Goal: Task Accomplishment & Management: Manage account settings

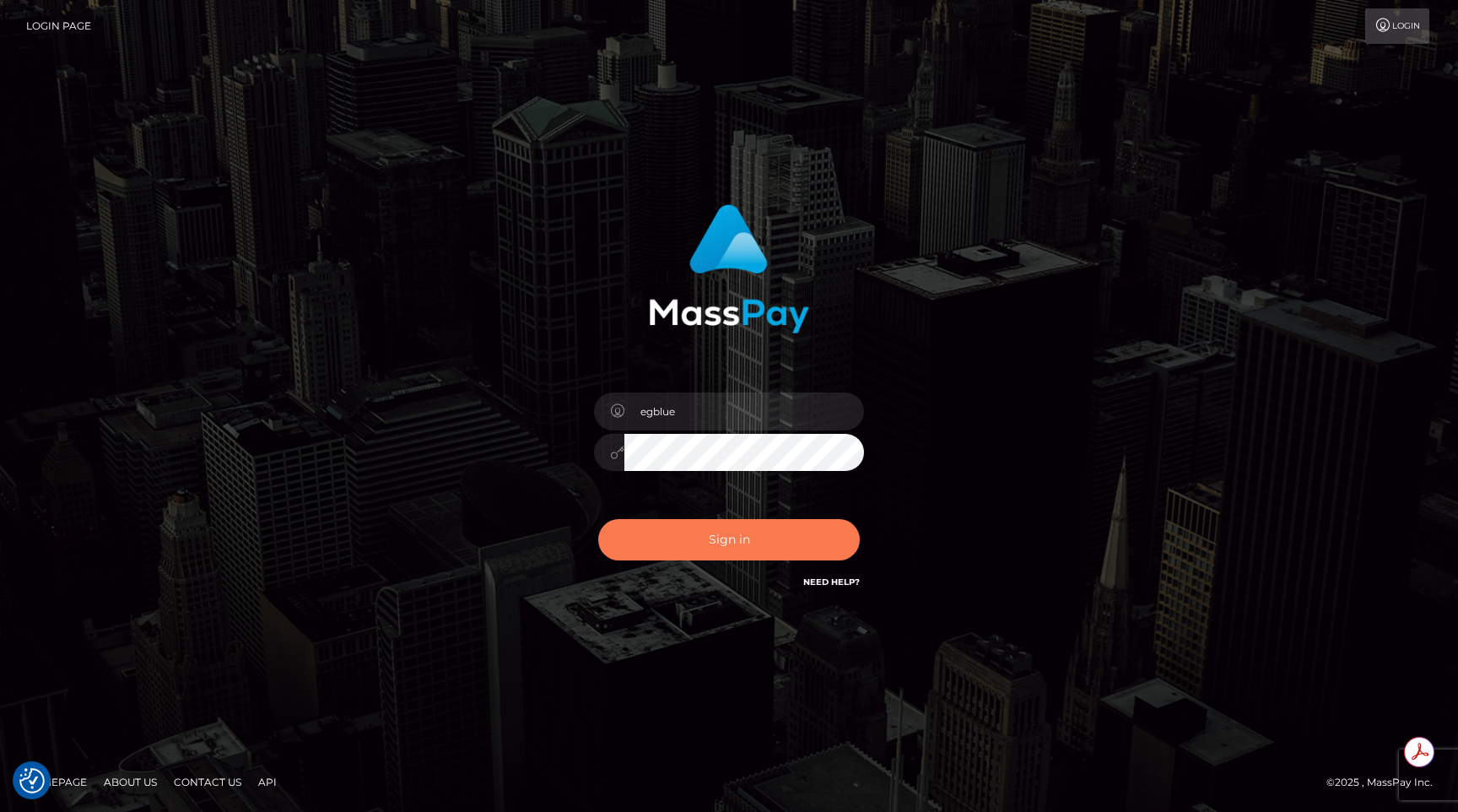
click at [818, 529] on button "Sign in" at bounding box center [729, 539] width 262 height 42
type input "egblue"
click at [779, 540] on button "Sign in" at bounding box center [729, 539] width 262 height 42
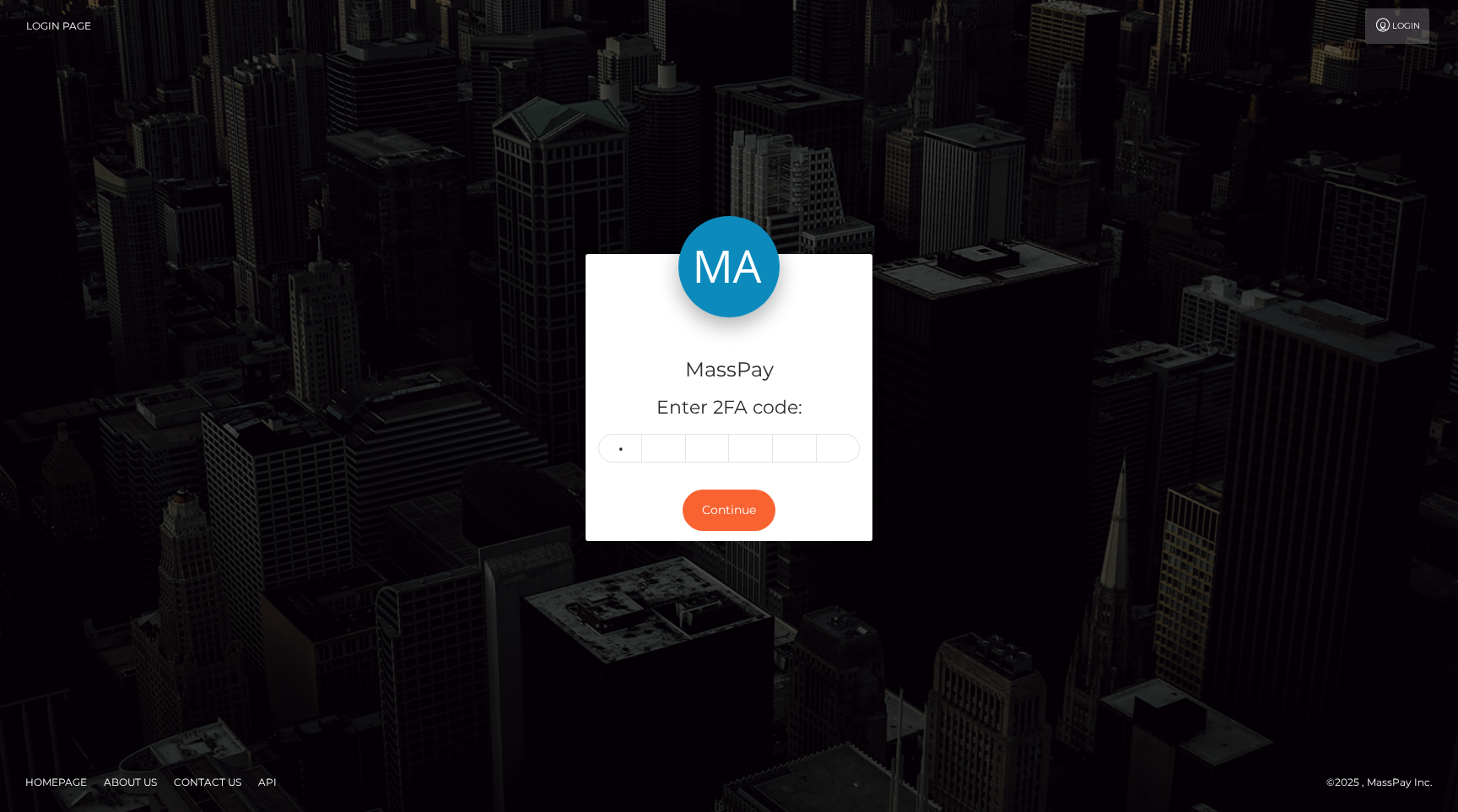
type input "0"
type input "1"
type input "4"
type input "5"
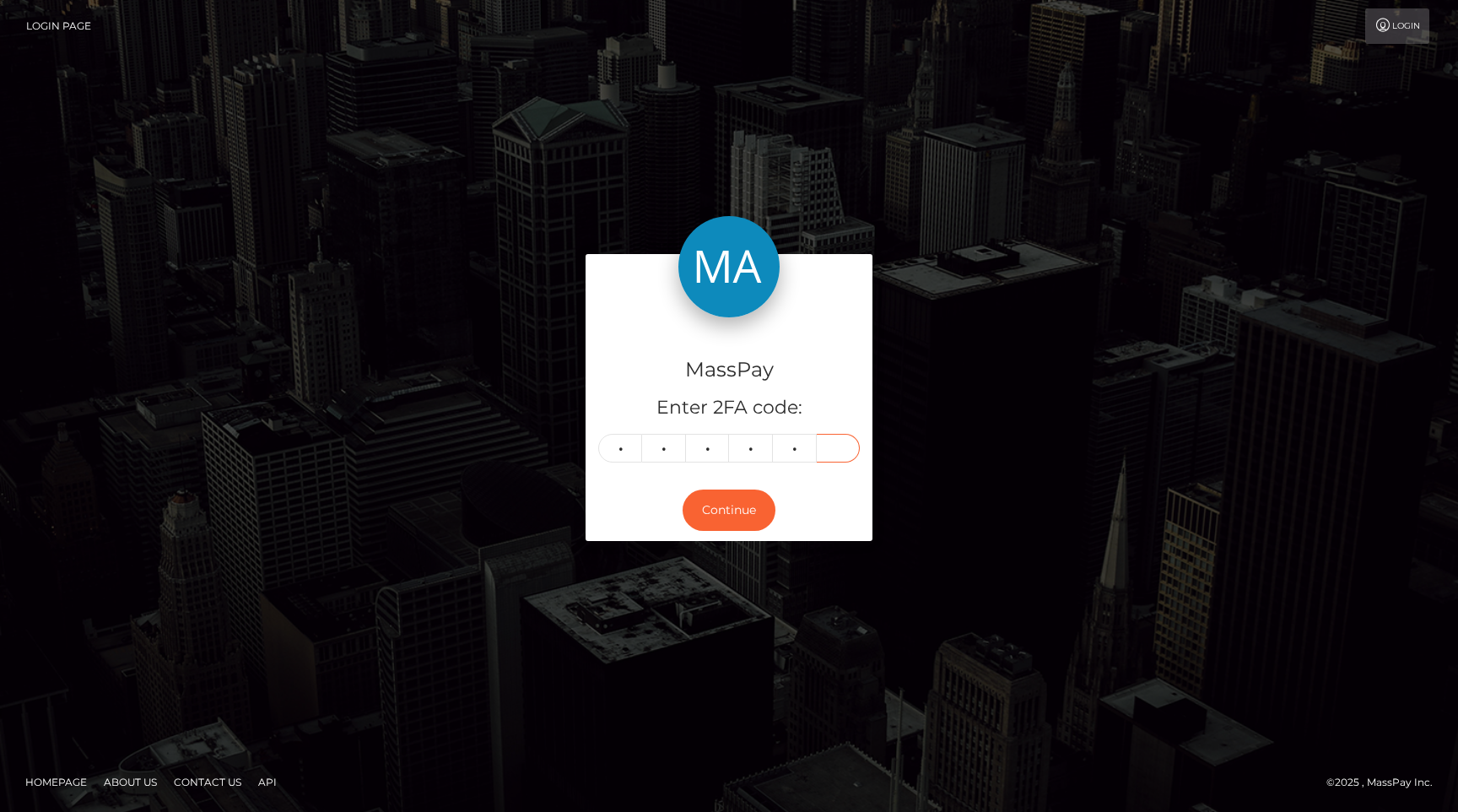
type input "2"
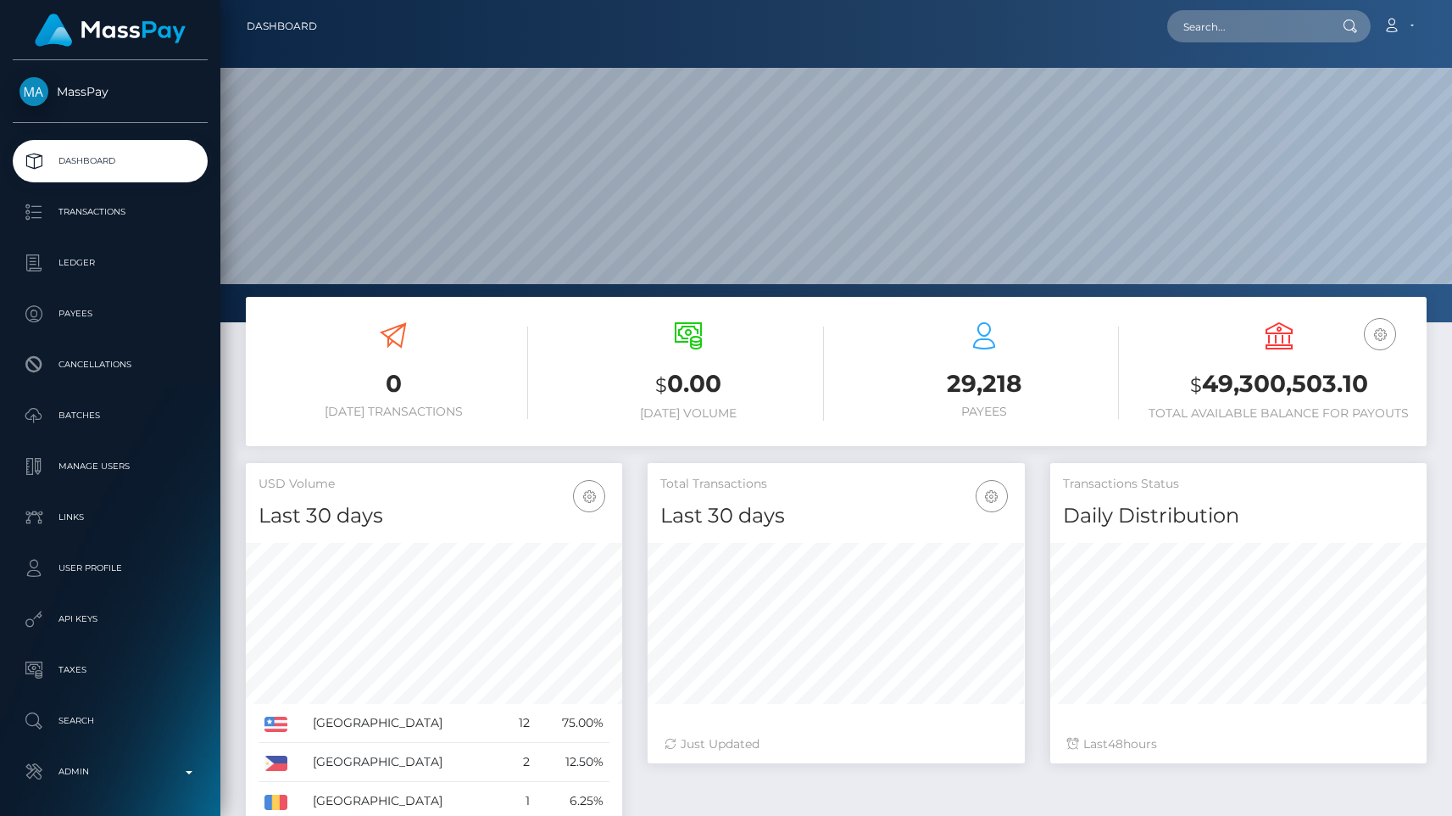
scroll to position [300, 376]
click at [1251, 29] on input "text" at bounding box center [1246, 26] width 159 height 32
paste input "poact_AziWAZzAtxMm"
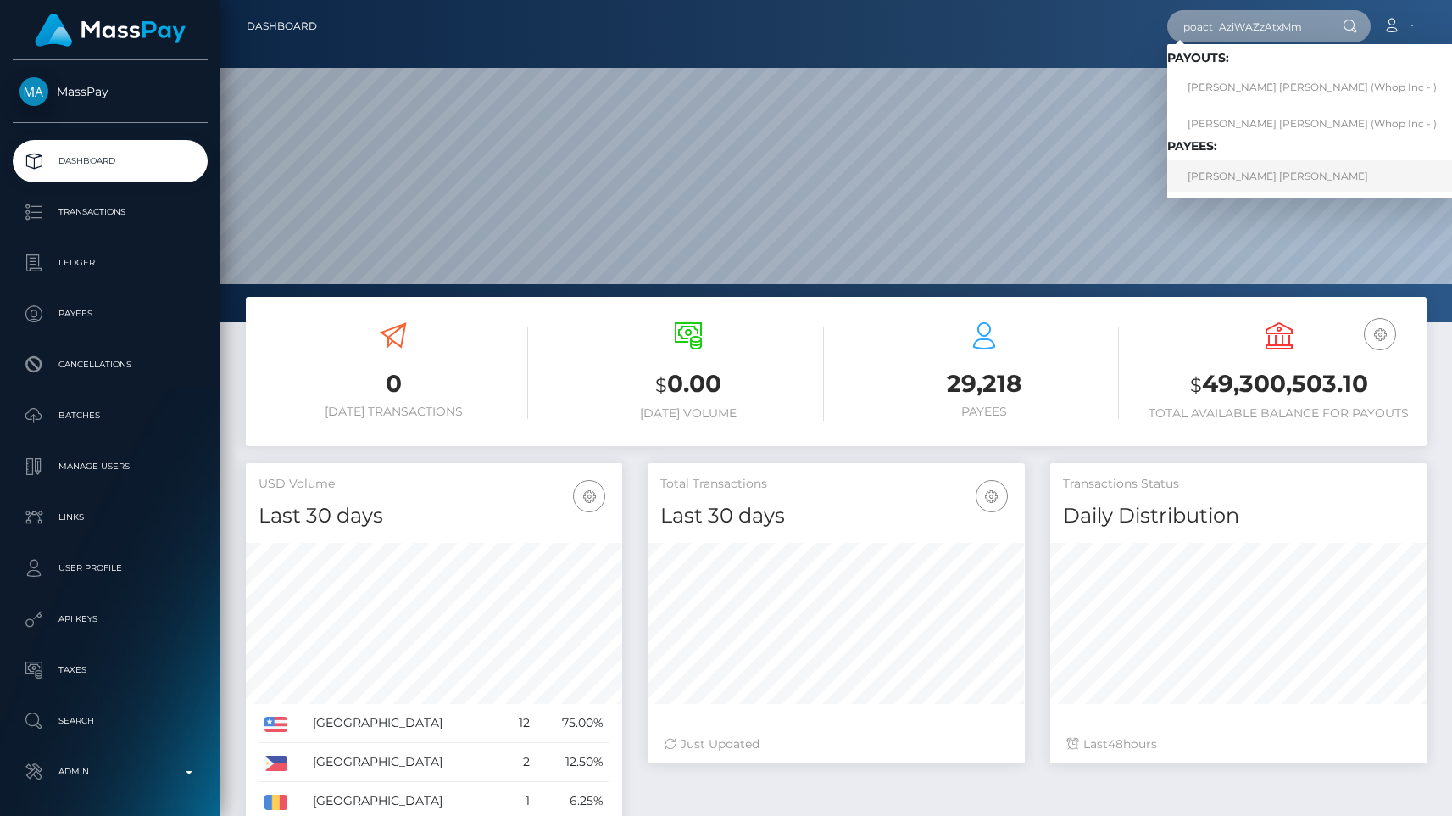
type input "poact_AziWAZzAtxMm"
click at [1247, 177] on link "SAYED HUSSAIN AHMED" at bounding box center [1312, 175] width 290 height 31
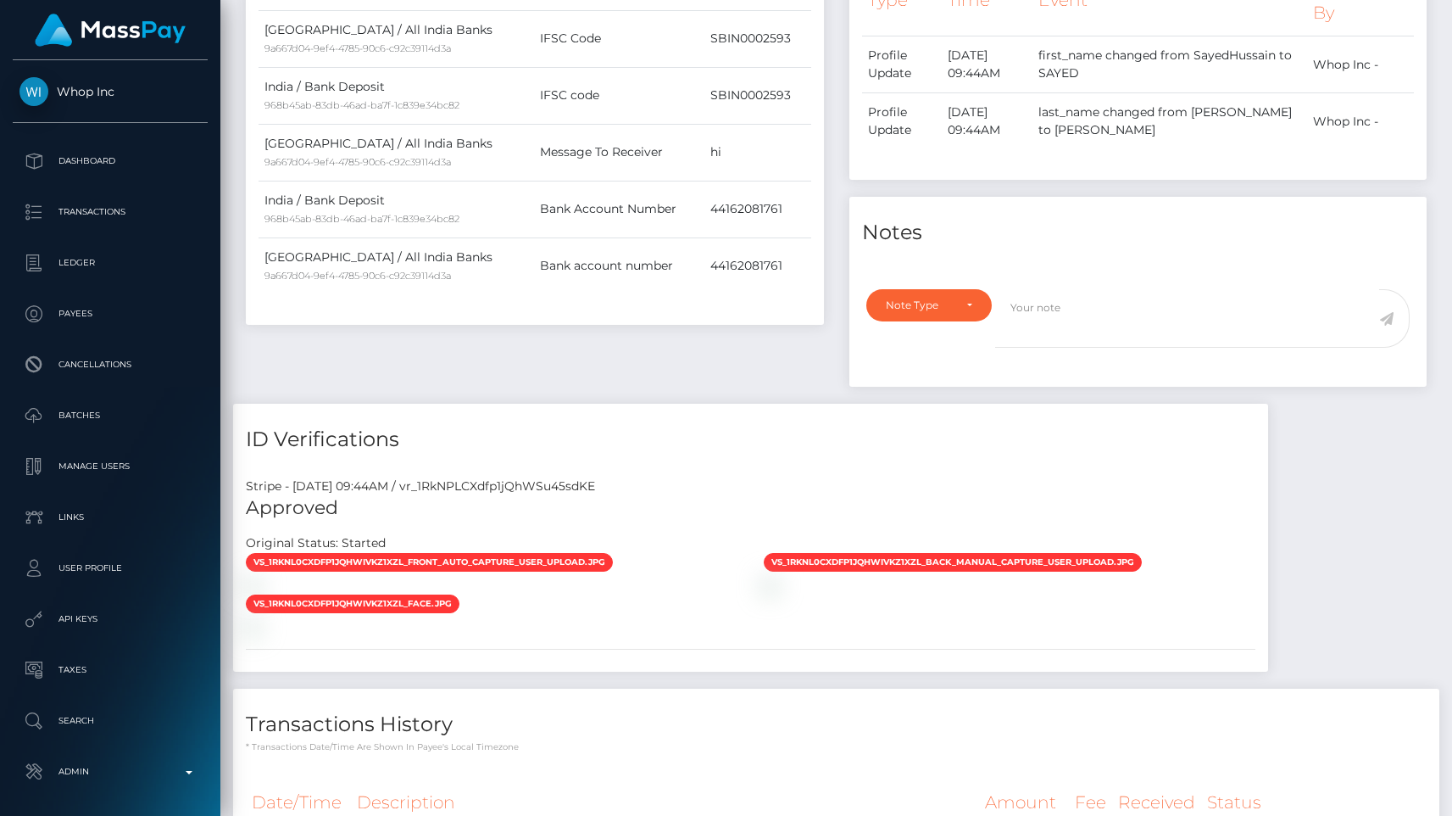
scroll to position [203, 376]
click at [468, 382] on div "Payee Attributes Payer Name Label Value India / All India Banks 9a667d04-9ef4-4…" at bounding box center [535, 147] width 604 height 513
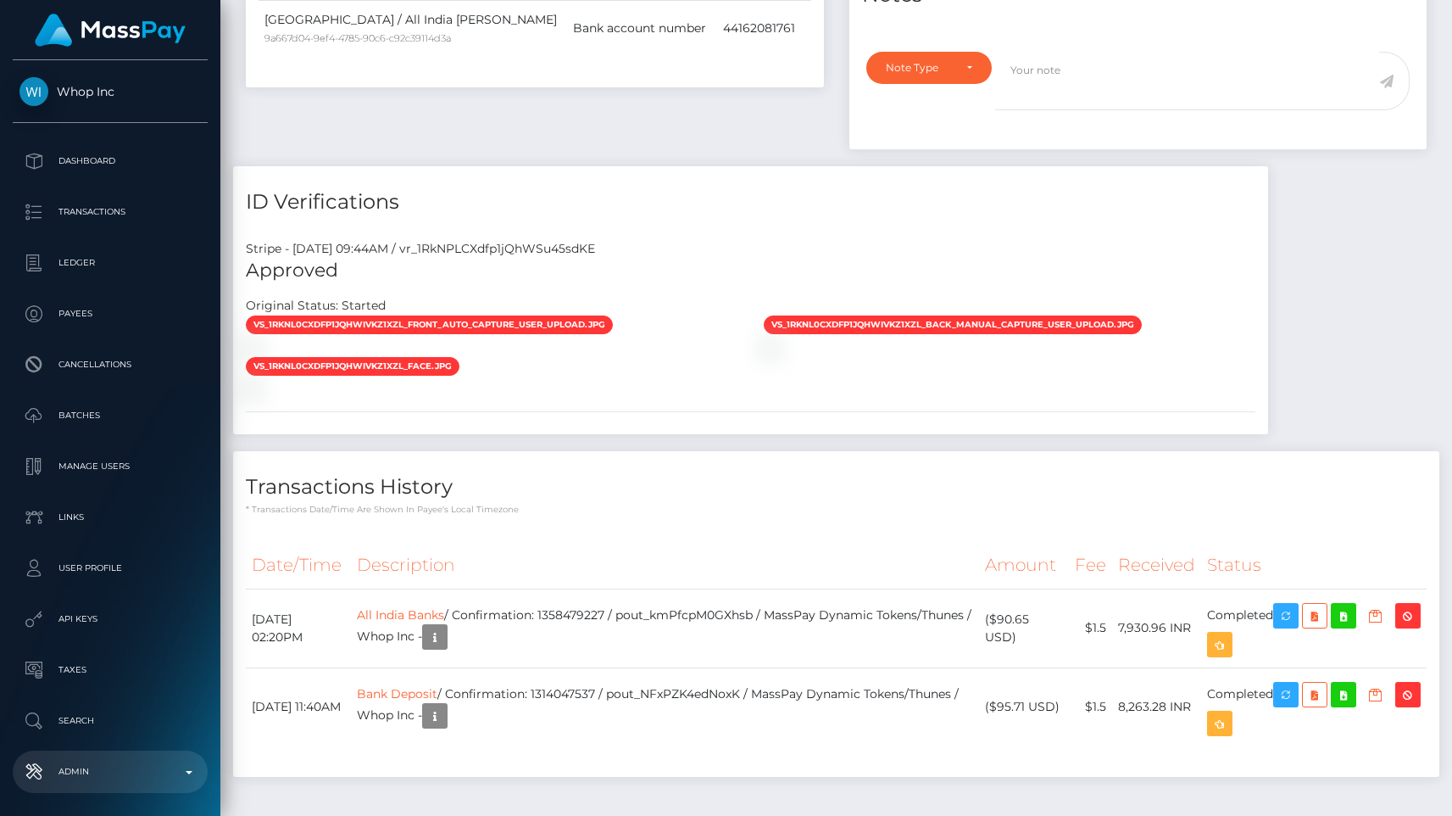
scroll to position [1431, 0]
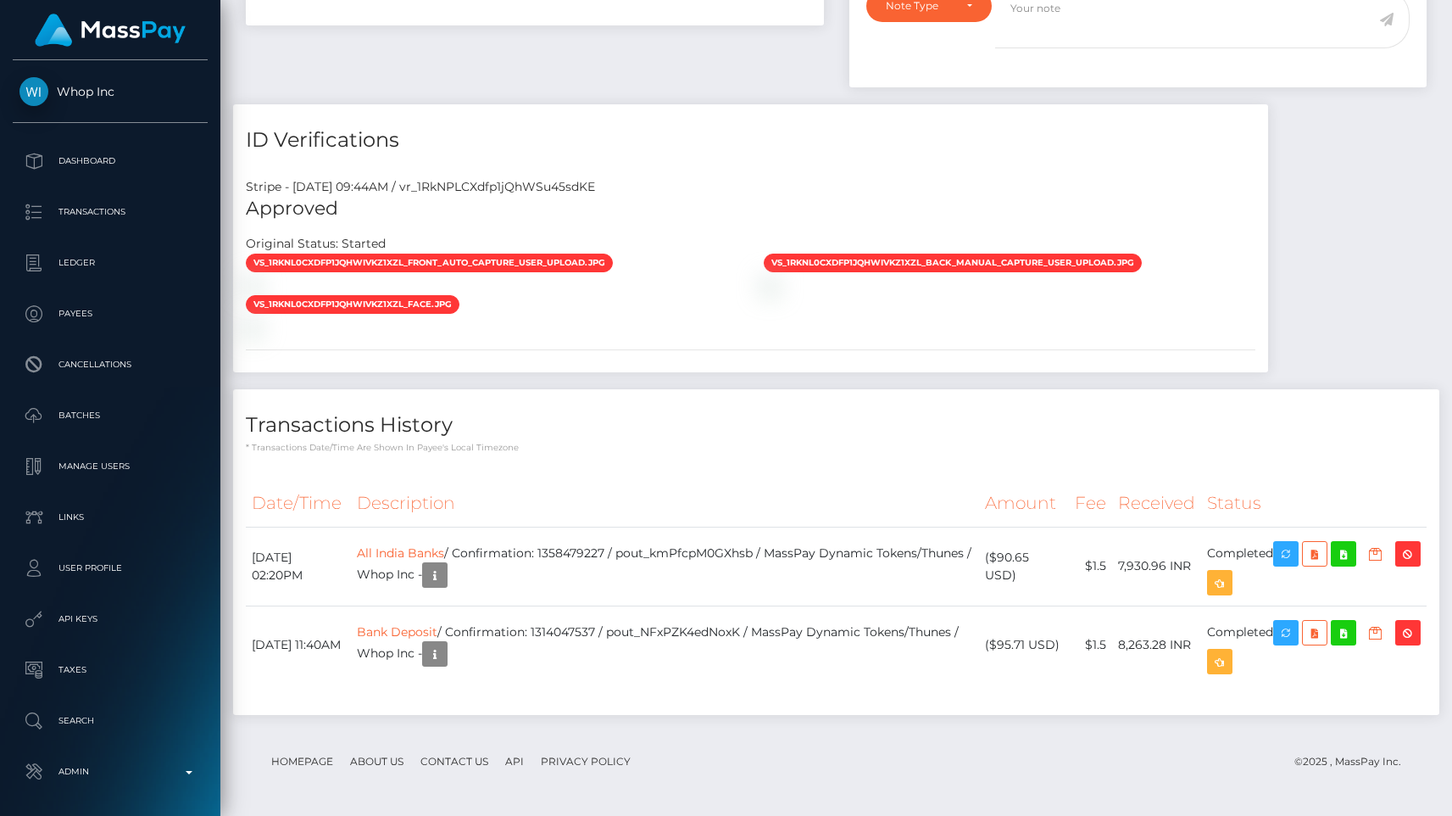
click at [804, 493] on th "Description" at bounding box center [665, 503] width 628 height 47
click at [1281, 104] on div "ID Verifications Stripe - July 24, 2025 09:44AM / vr_1RkNPLCXdfp1jQhWSu45sdKE A…" at bounding box center [750, 246] width 1061 height 285
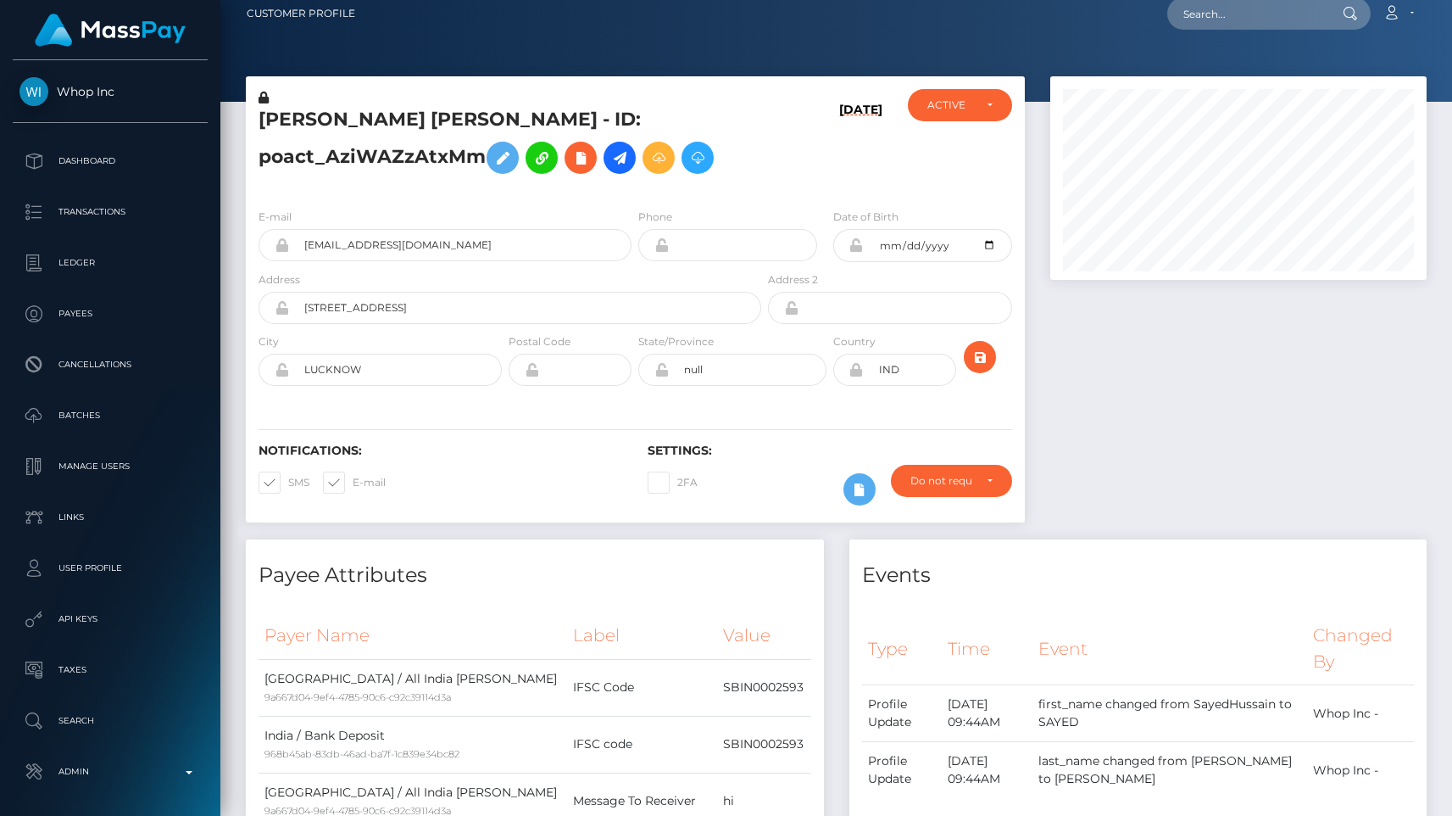
scroll to position [0, 0]
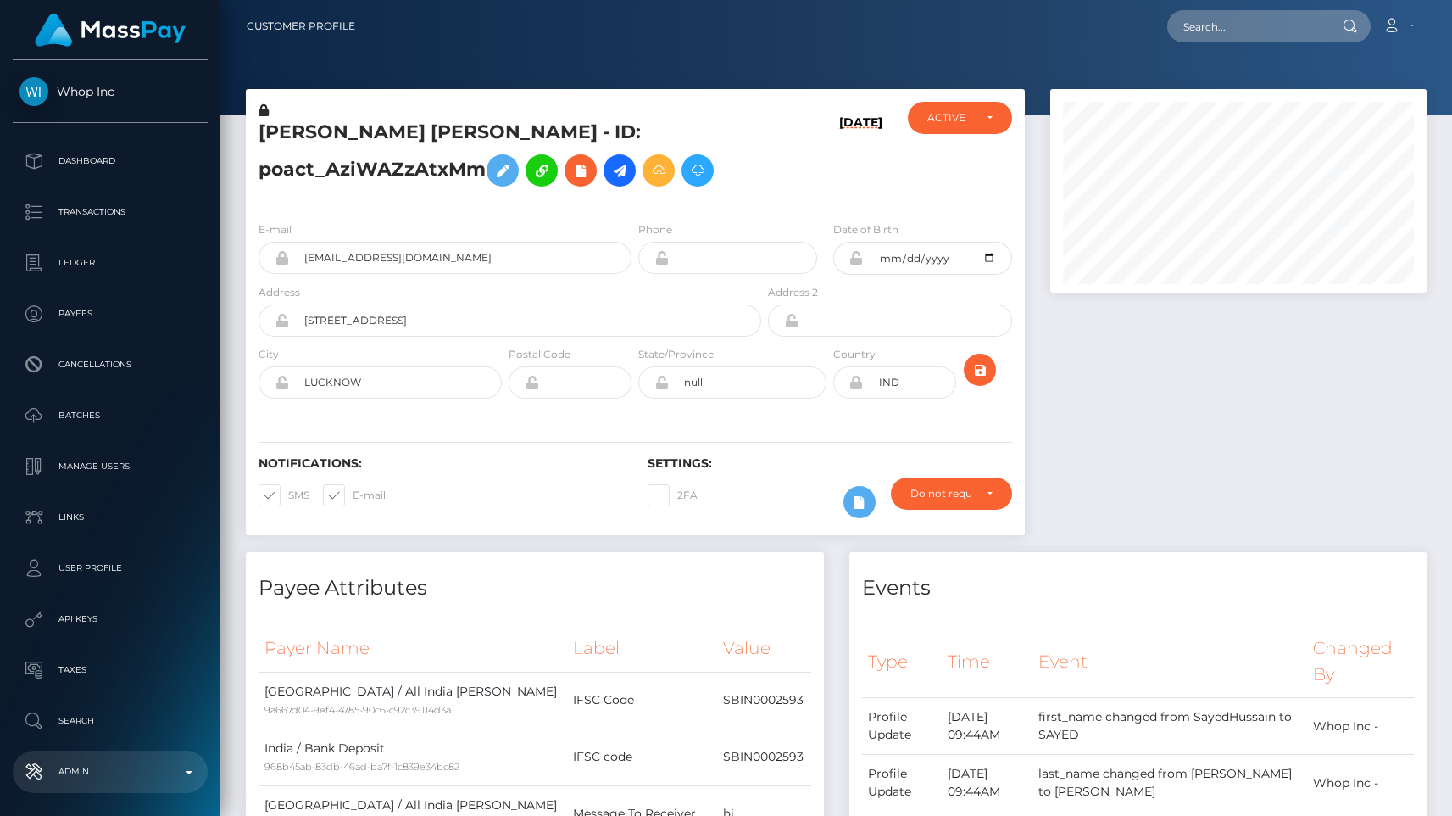
click at [69, 769] on p "Admin" at bounding box center [110, 771] width 181 height 25
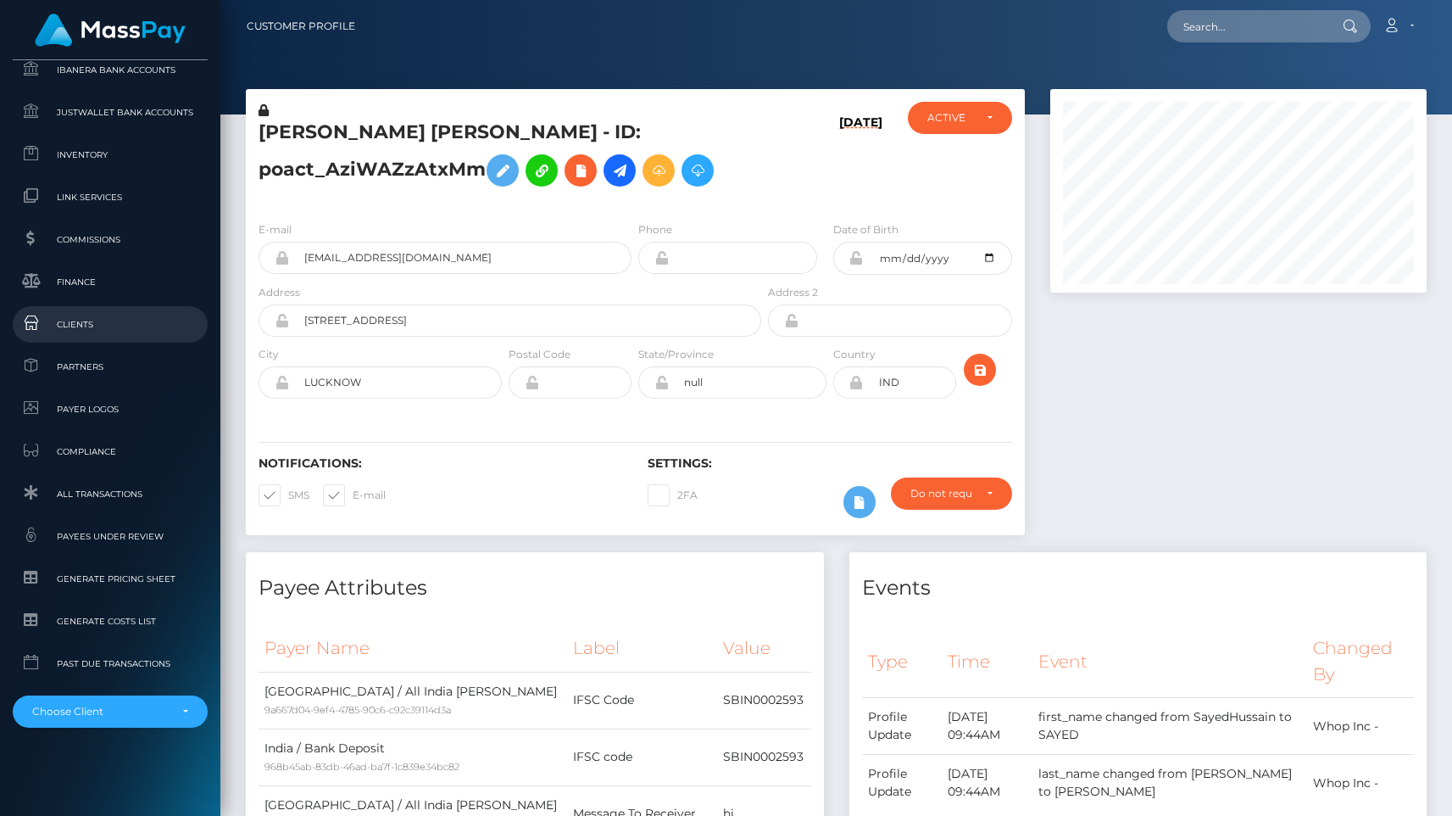
click at [109, 322] on span "Clients" at bounding box center [110, 325] width 181 height 20
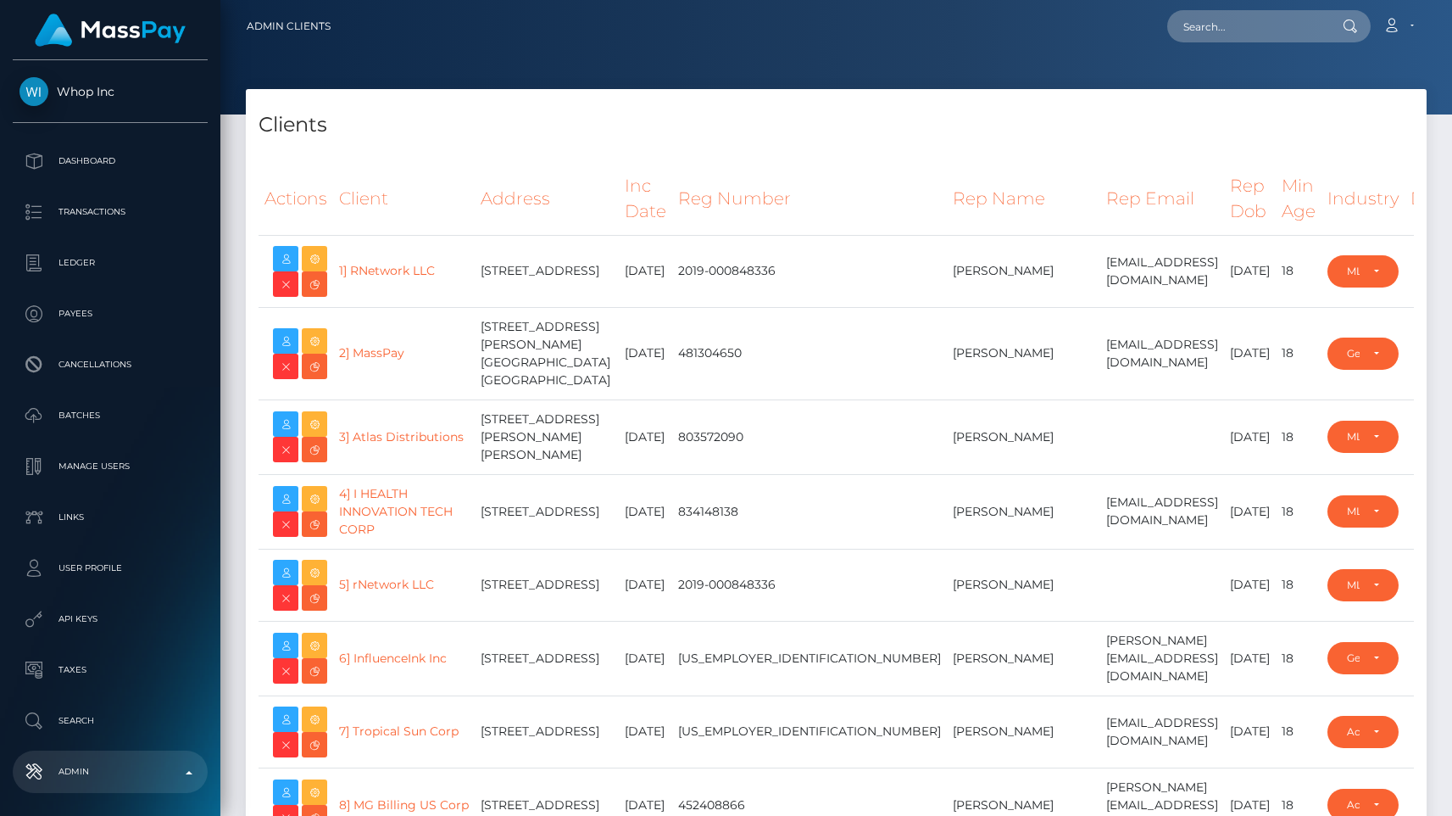
select select "223"
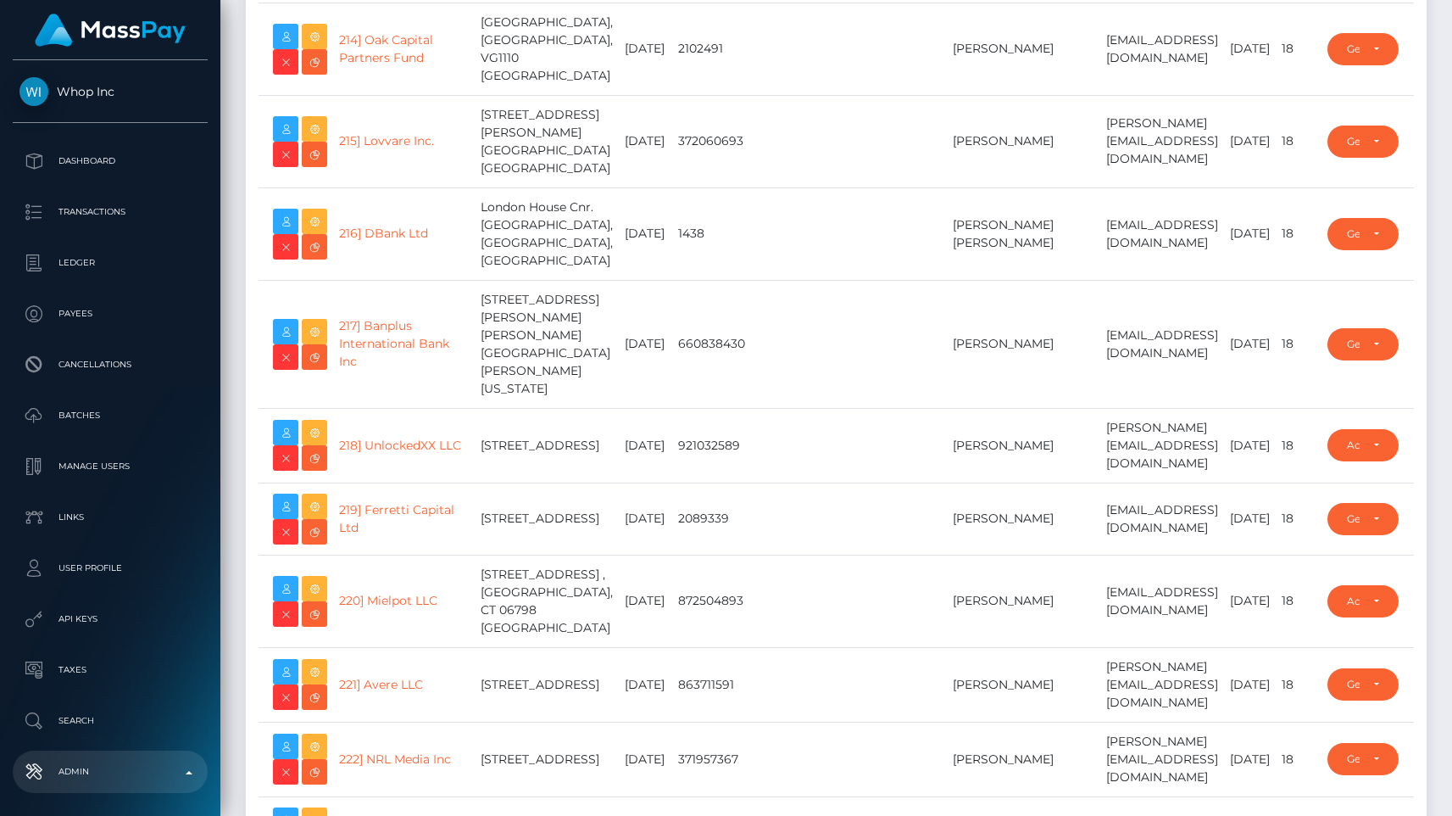
type input "egblue"
